Goal: Transaction & Acquisition: Purchase product/service

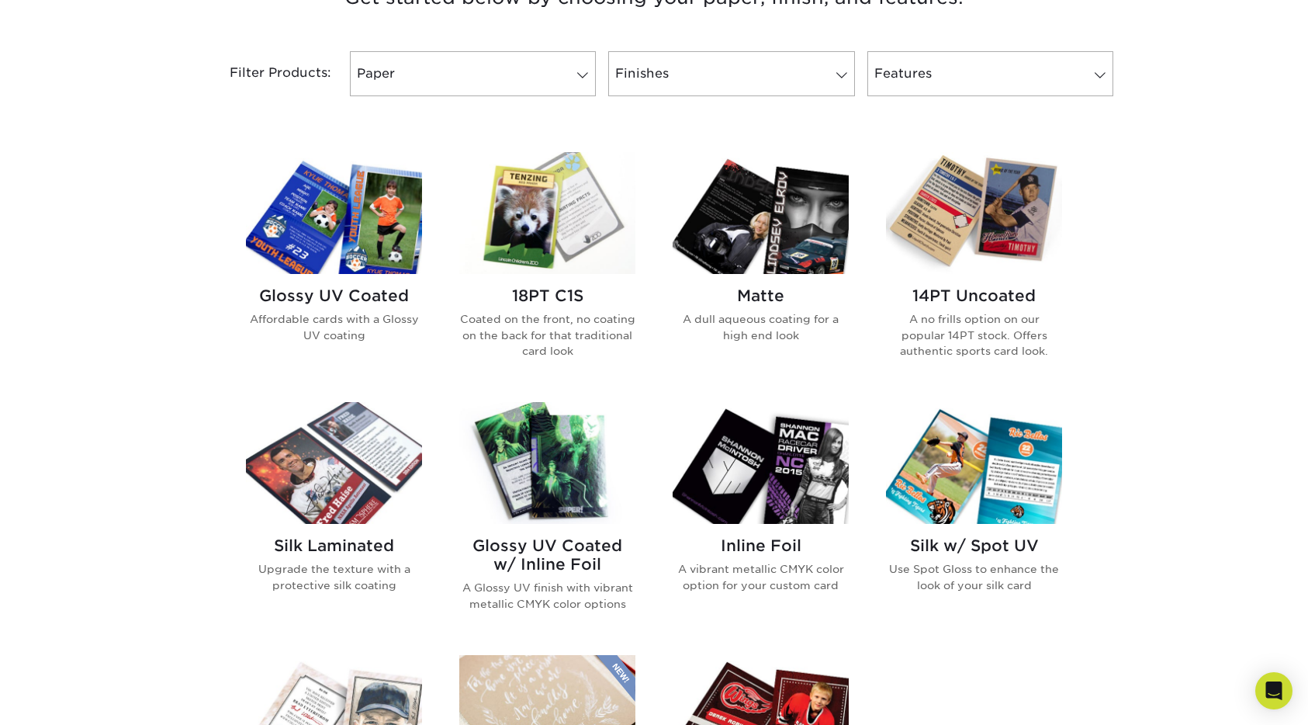
scroll to position [631, 0]
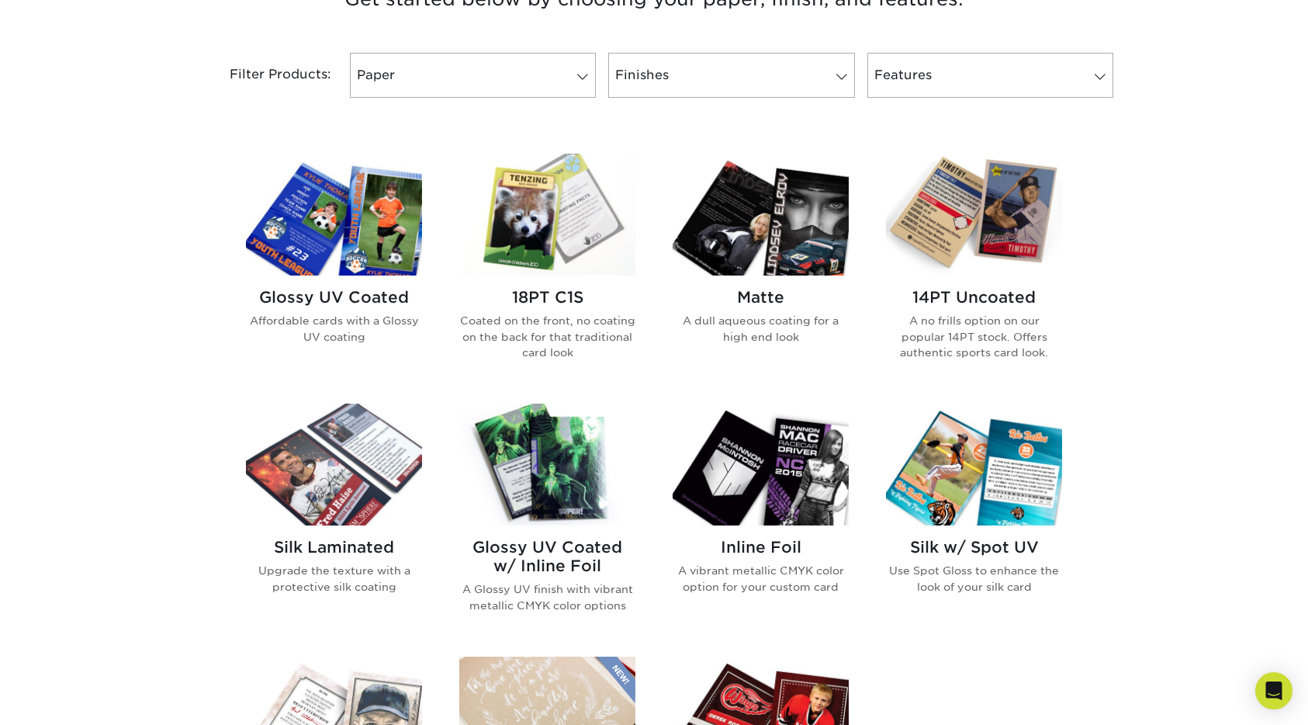
click at [554, 221] on img at bounding box center [547, 215] width 176 height 122
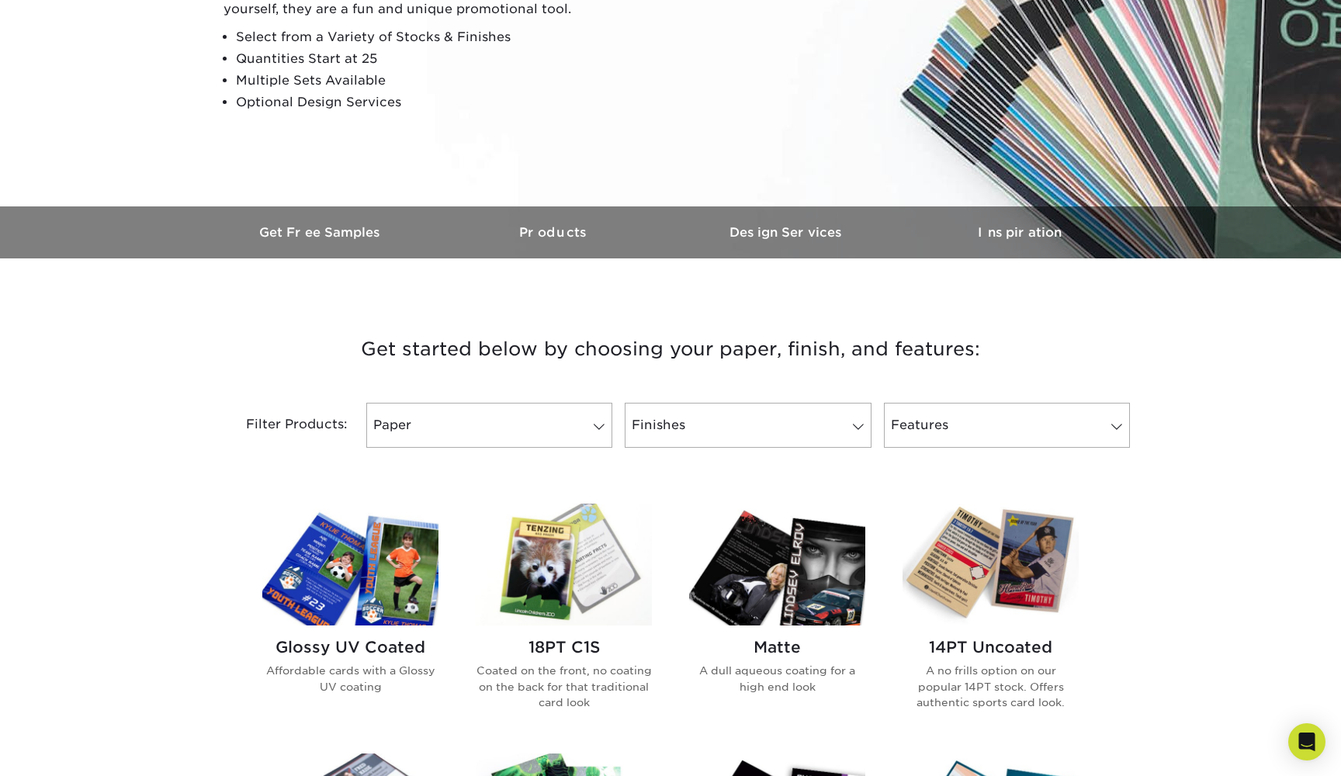
scroll to position [301, 0]
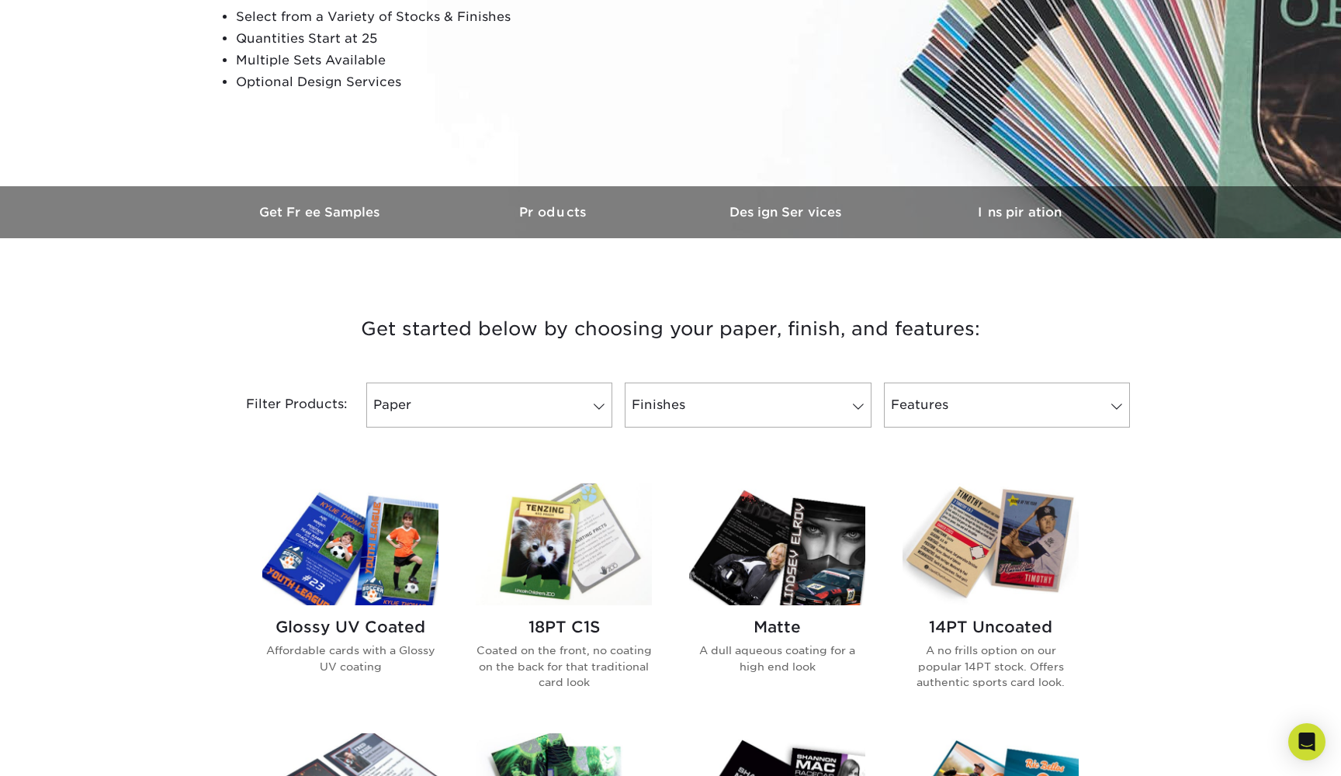
click at [562, 552] on img at bounding box center [564, 544] width 176 height 122
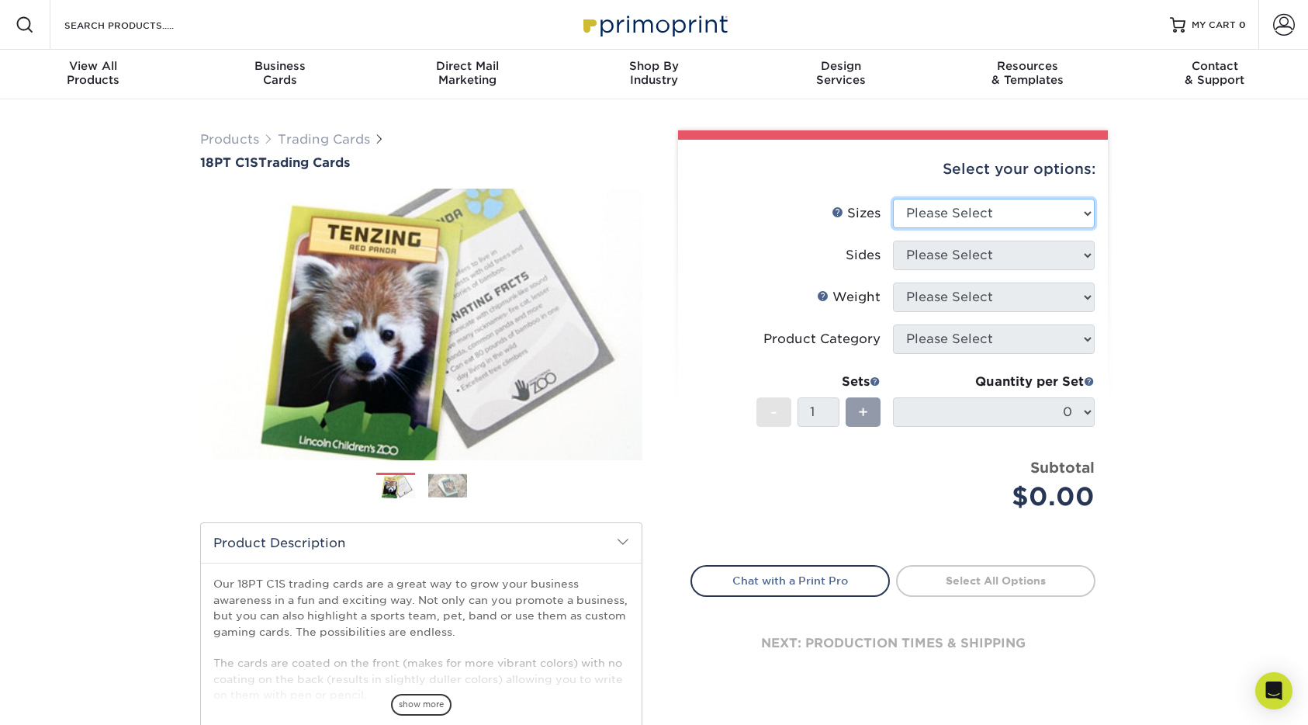
select select "2.50x3.50"
select select "13abbda7-1d64-4f25-8bb2-c179b224825d"
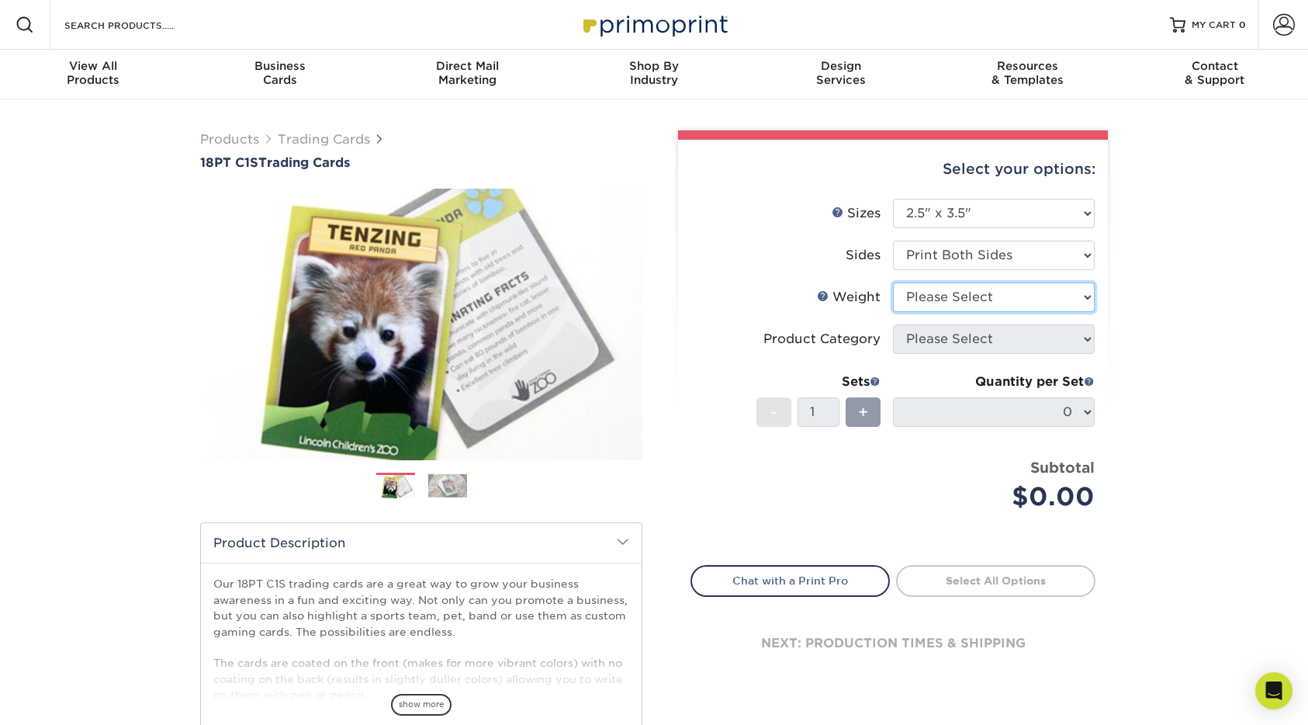
select select "18PTC1S"
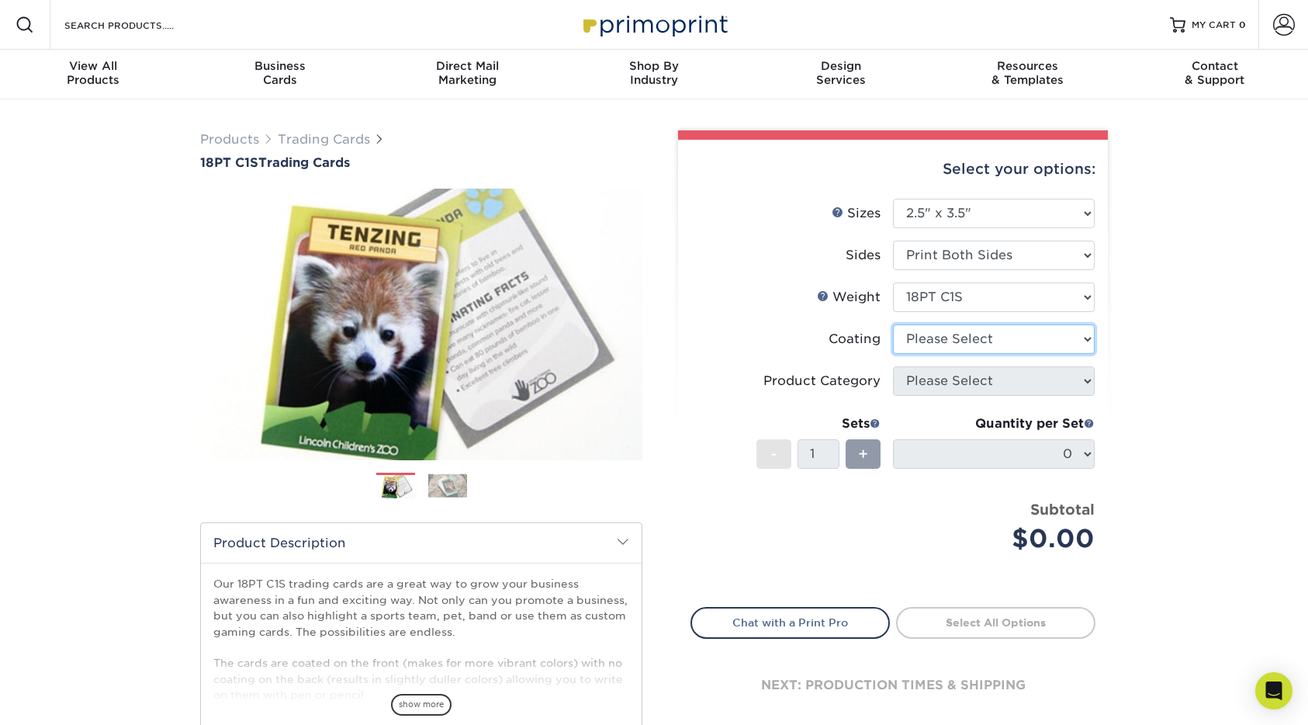
select select "1e8116af-acfc-44b1-83dc-8181aa338834"
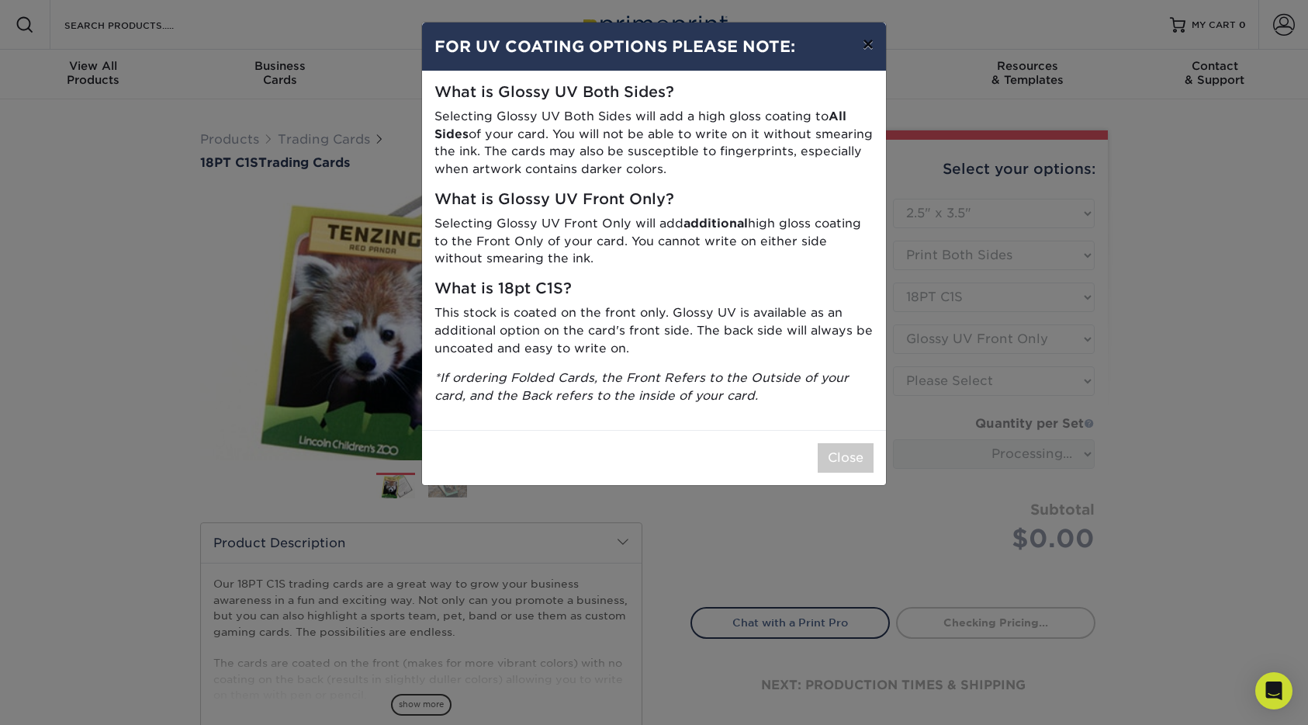
click at [870, 38] on button "×" at bounding box center [868, 43] width 36 height 43
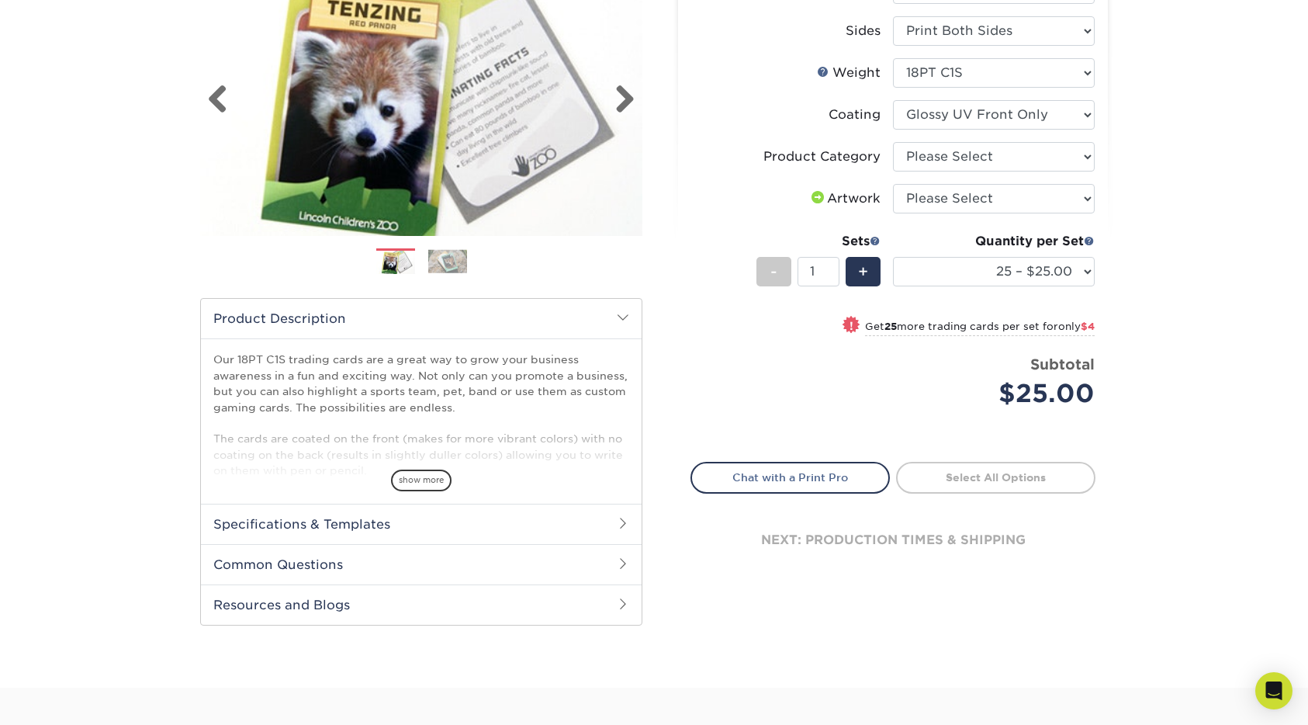
scroll to position [226, 0]
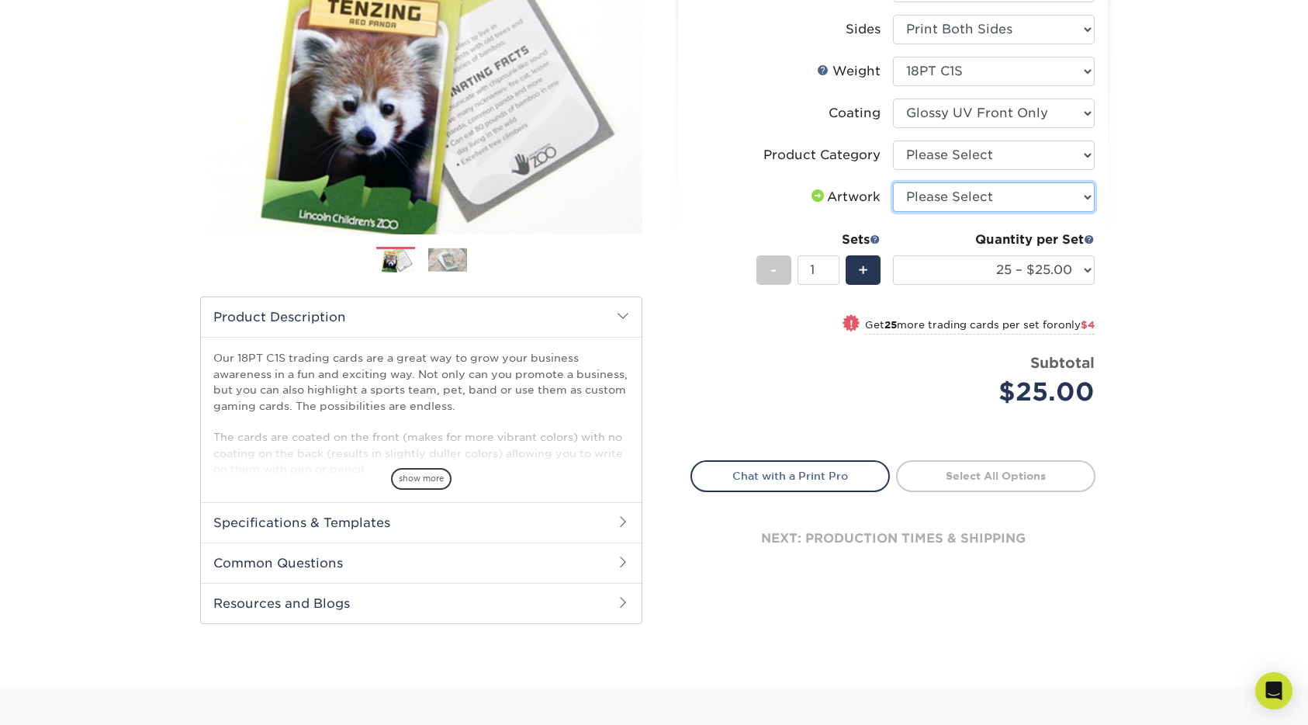
select select "upload"
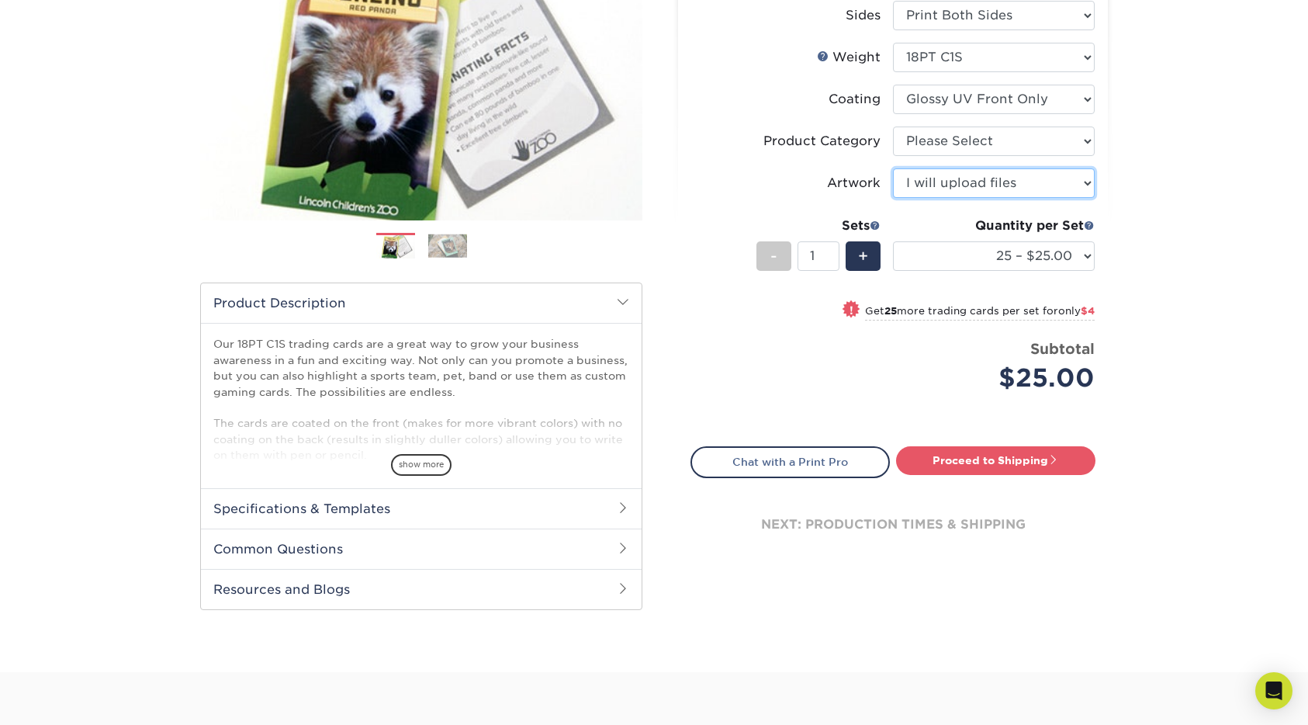
scroll to position [240, 0]
click at [431, 458] on span "show more" at bounding box center [421, 464] width 61 height 21
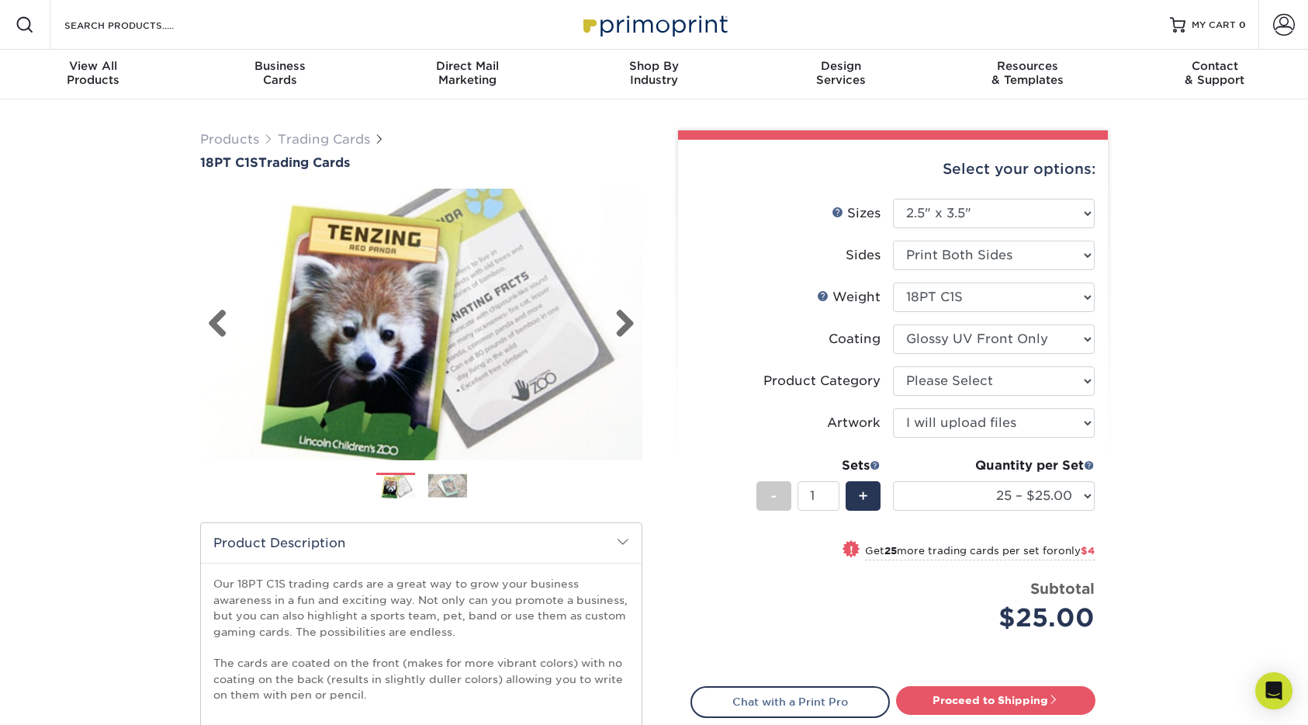
scroll to position [0, 0]
click at [629, 317] on link "Next" at bounding box center [619, 324] width 31 height 31
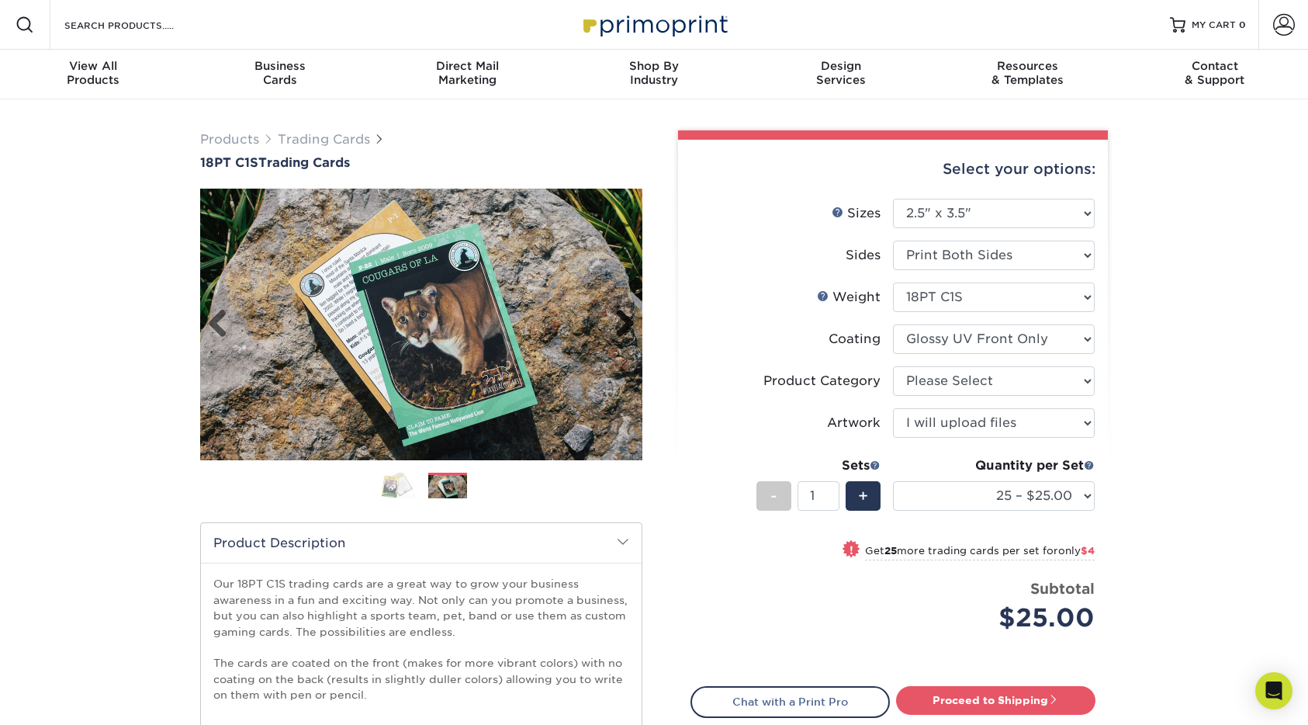
click at [629, 317] on link "Next" at bounding box center [619, 324] width 31 height 31
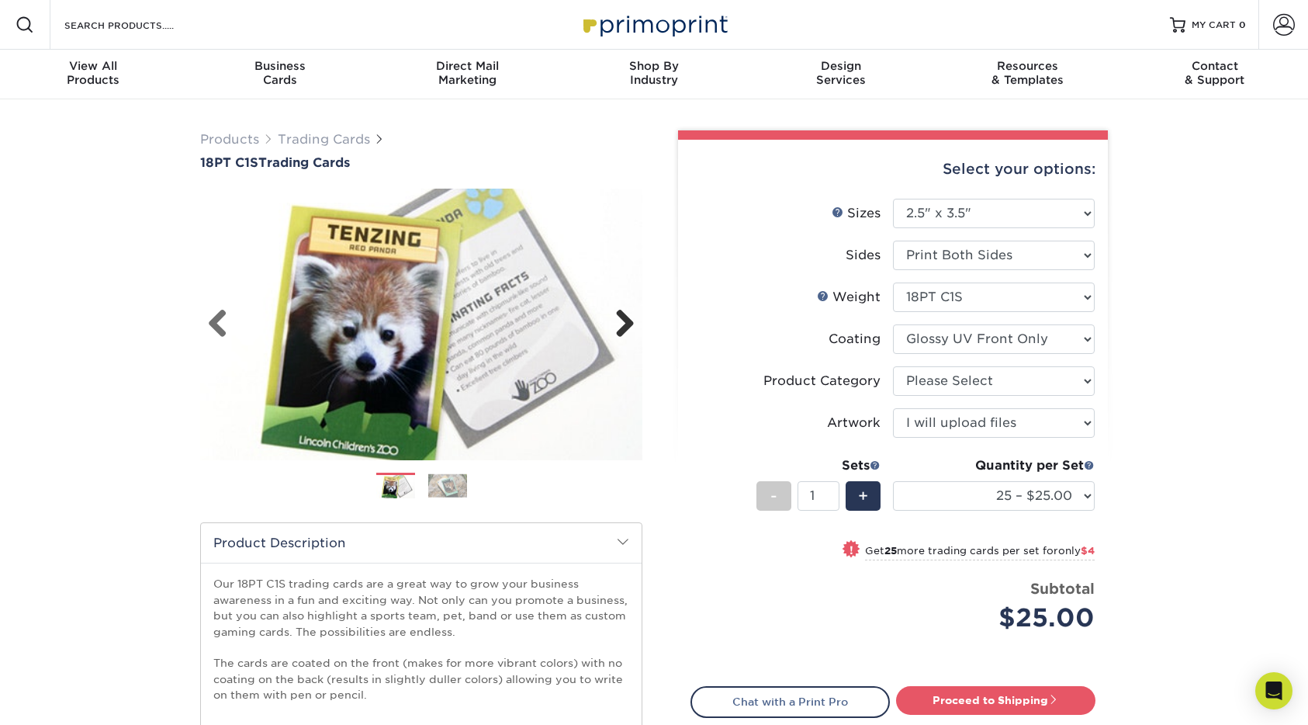
click at [631, 313] on link "Next" at bounding box center [619, 324] width 31 height 31
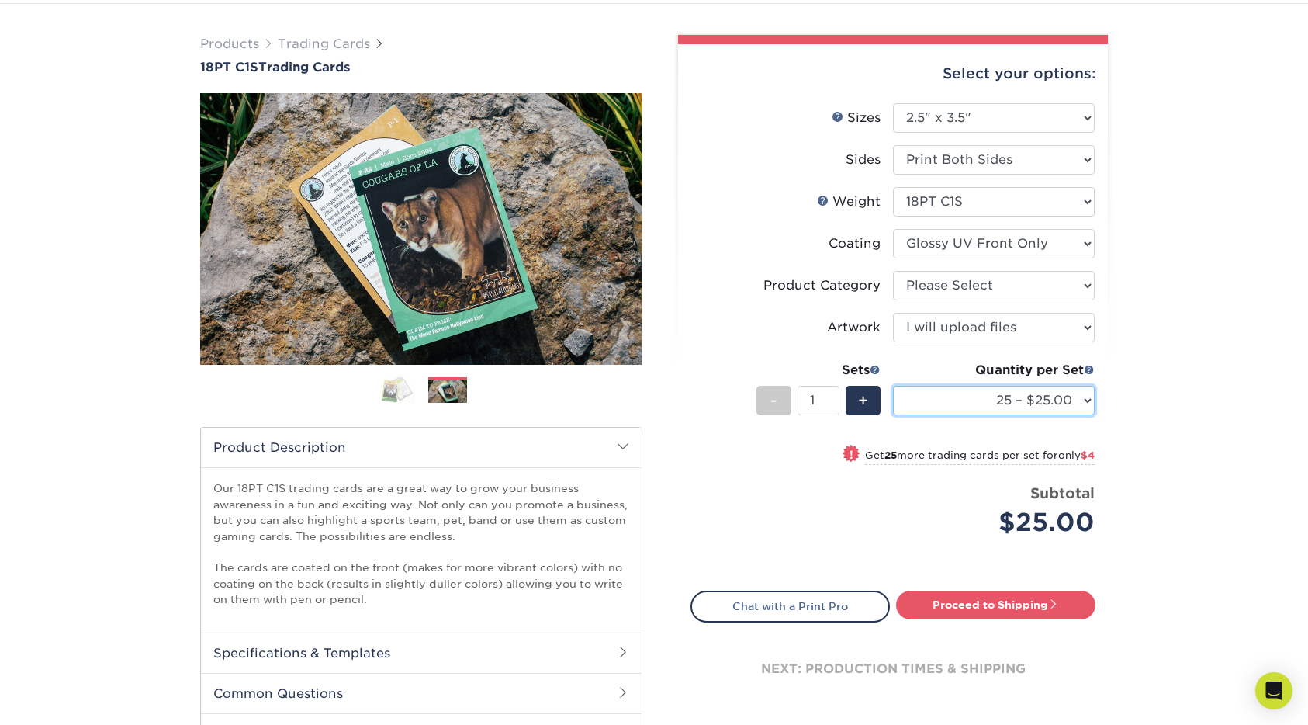
scroll to position [87, 0]
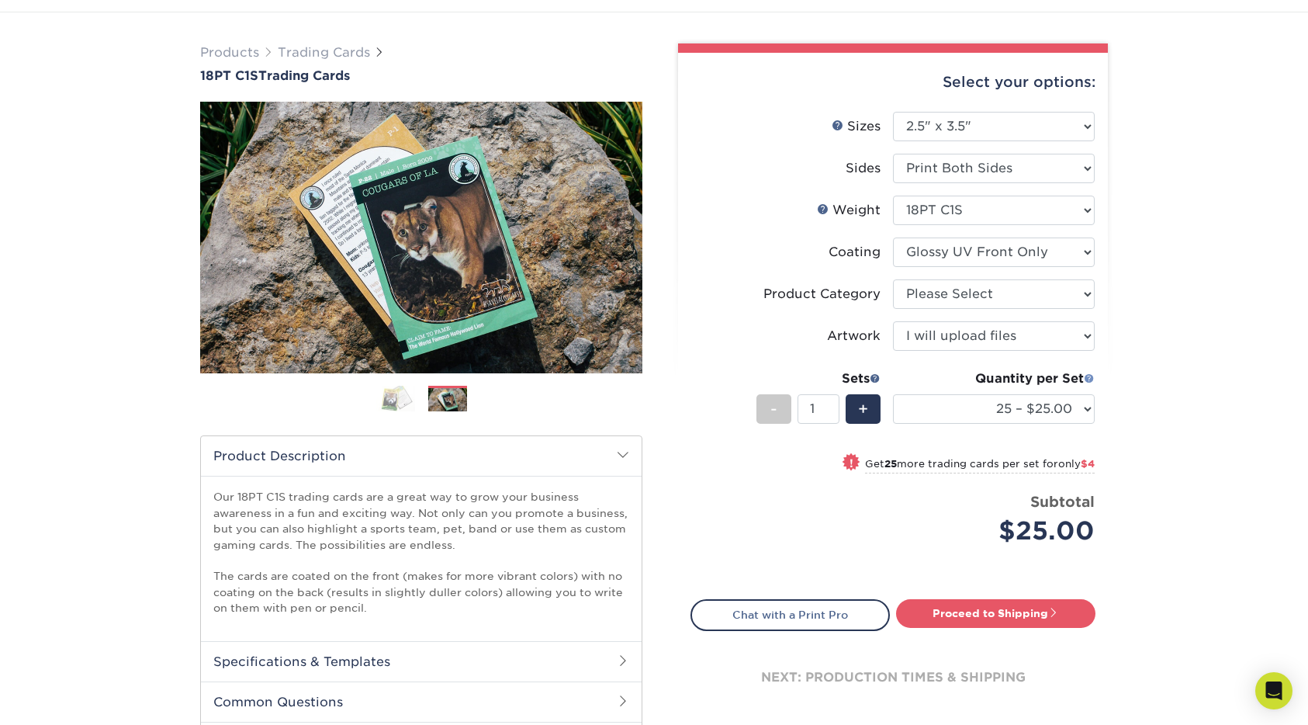
click at [1088, 376] on span at bounding box center [1089, 377] width 11 height 11
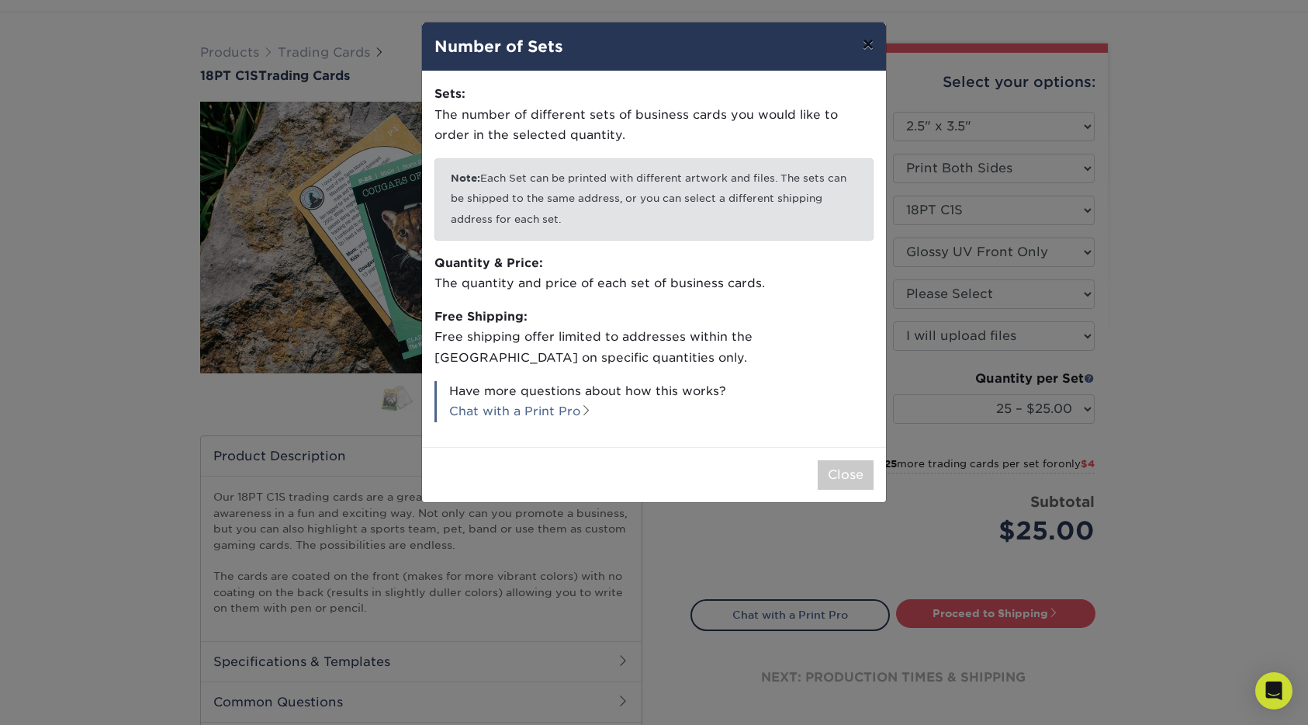
click at [869, 52] on button "×" at bounding box center [868, 43] width 36 height 43
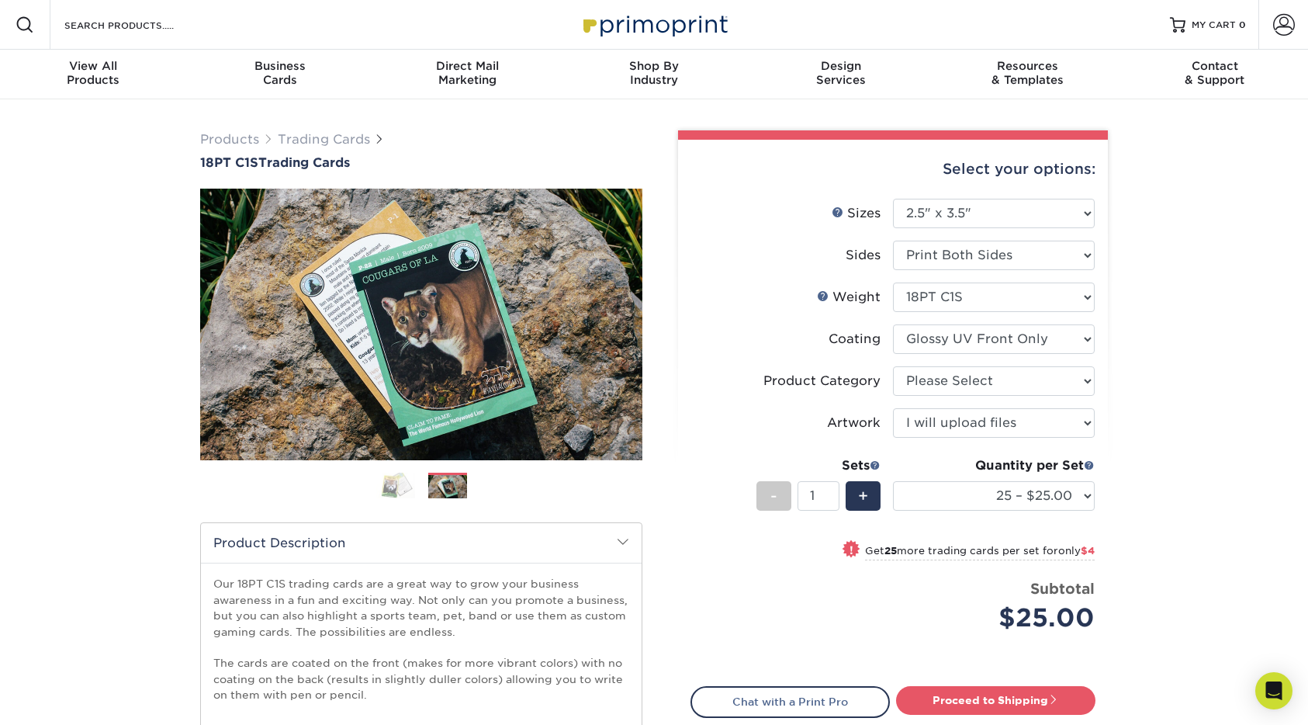
scroll to position [0, 0]
